Goal: Find specific page/section

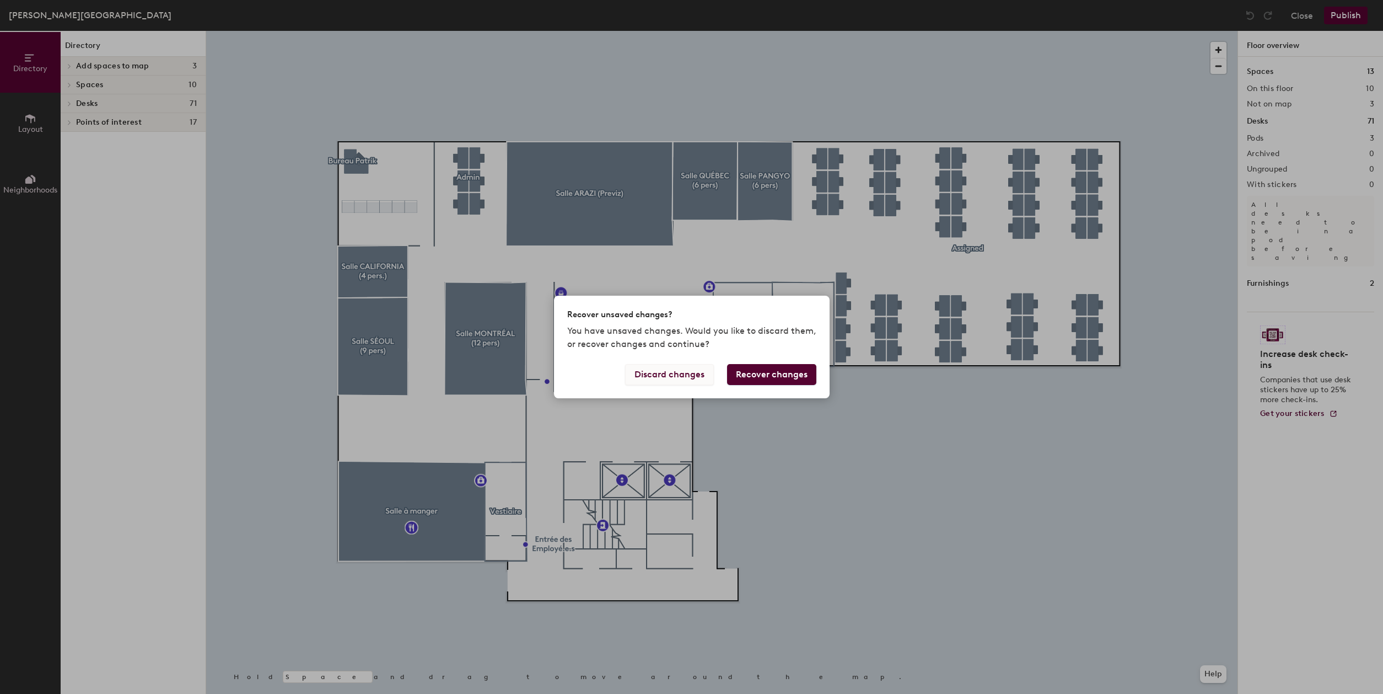
click at [663, 374] on button "Discard changes" at bounding box center [669, 374] width 89 height 21
